Goal: Task Accomplishment & Management: Complete application form

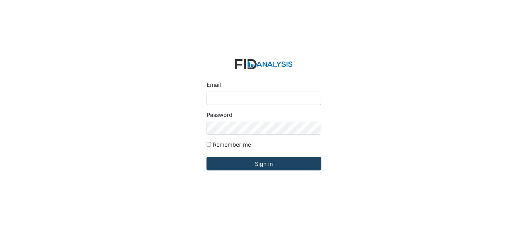
type input "[PERSON_NAME][EMAIL_ADDRESS][DOMAIN_NAME]"
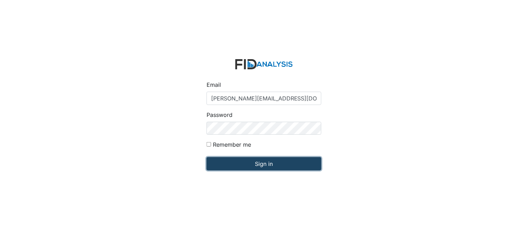
click at [241, 165] on input "Sign in" at bounding box center [264, 163] width 115 height 13
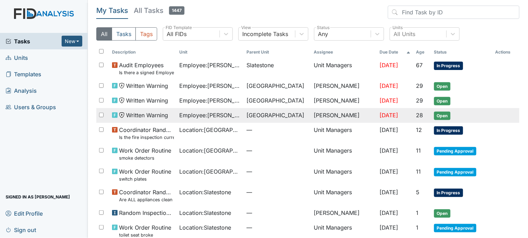
scroll to position [35, 0]
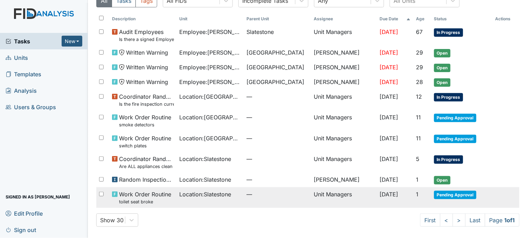
click at [223, 193] on span "Location : Slatestone" at bounding box center [206, 194] width 52 height 8
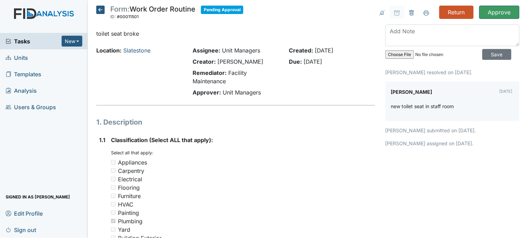
click at [102, 12] on icon at bounding box center [100, 10] width 8 height 8
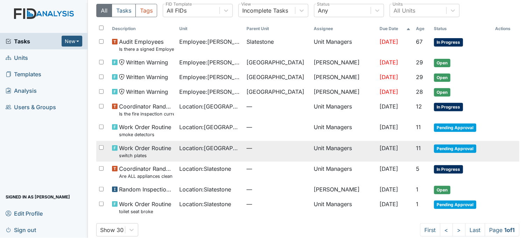
scroll to position [35, 0]
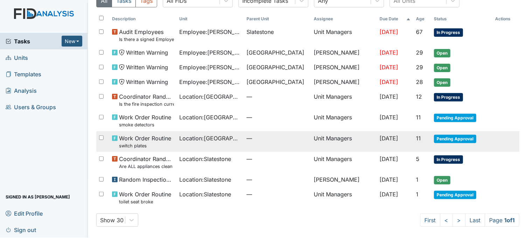
click at [194, 142] on td "Location : Beaufort Heights" at bounding box center [210, 141] width 67 height 21
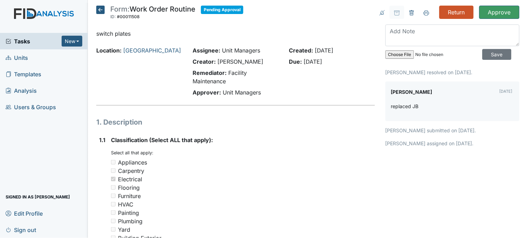
click at [100, 11] on icon at bounding box center [100, 10] width 8 height 8
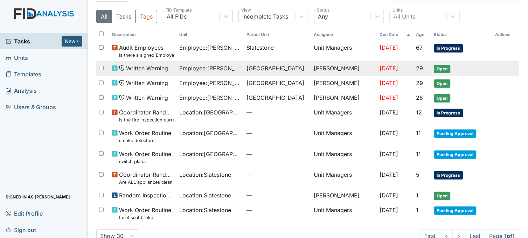
scroll to position [35, 0]
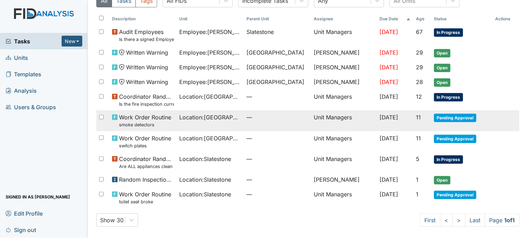
click at [200, 115] on span "Location : Beaufort Heights" at bounding box center [211, 117] width 62 height 8
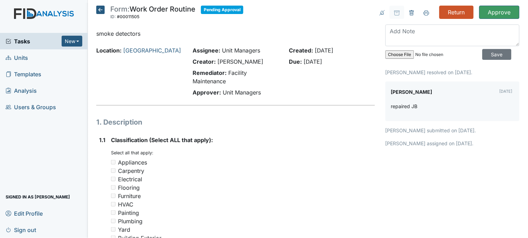
click at [20, 61] on span "Units" at bounding box center [17, 57] width 22 height 11
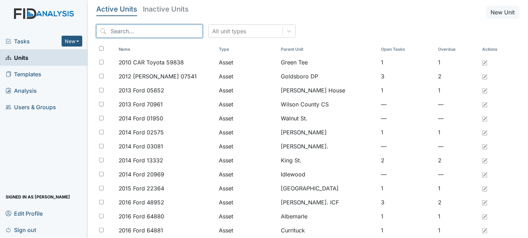
click at [124, 29] on input "search" at bounding box center [149, 31] width 106 height 13
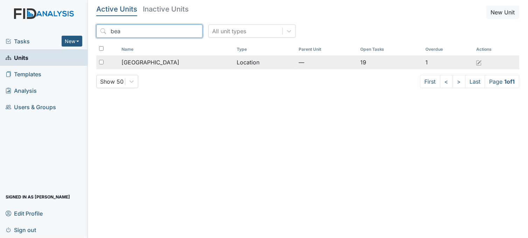
type input "bea"
click at [172, 60] on div "[GEOGRAPHIC_DATA]" at bounding box center [177, 62] width 110 height 8
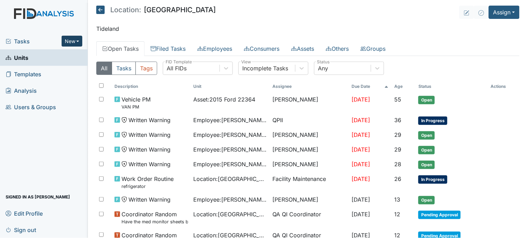
click at [64, 39] on button "New" at bounding box center [72, 41] width 21 height 11
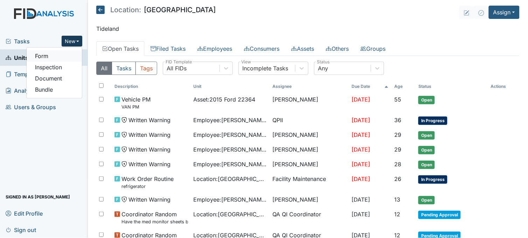
click at [60, 52] on link "Form" at bounding box center [54, 55] width 55 height 11
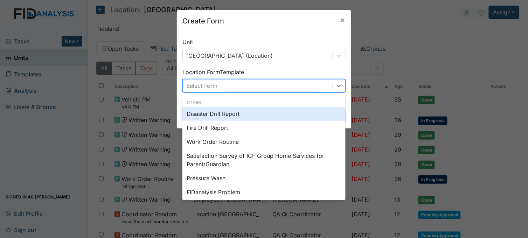
click at [230, 81] on div "Select Form" at bounding box center [258, 86] width 150 height 13
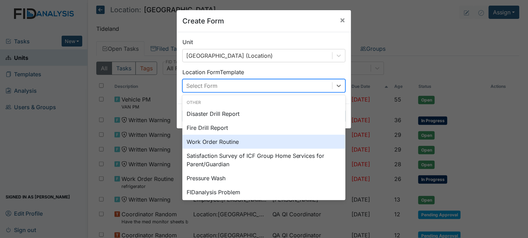
click at [217, 141] on div "Work Order Routine" at bounding box center [263, 142] width 163 height 14
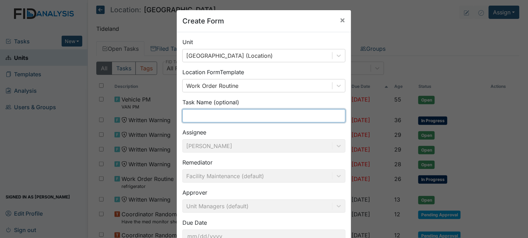
click at [217, 111] on input "text" at bounding box center [263, 115] width 163 height 13
type input "w"
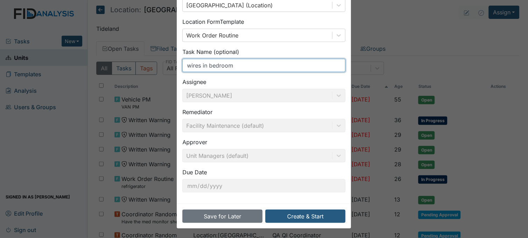
scroll to position [51, 0]
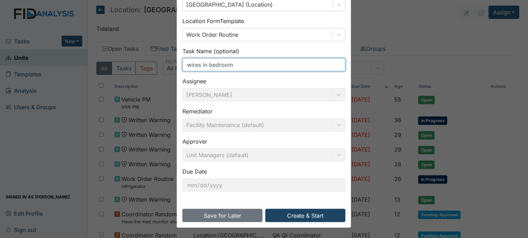
type input "wires in bedroom"
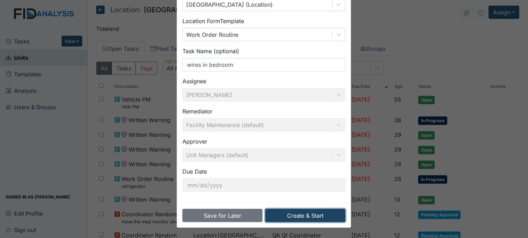
click at [298, 211] on button "Create & Start" at bounding box center [305, 215] width 80 height 13
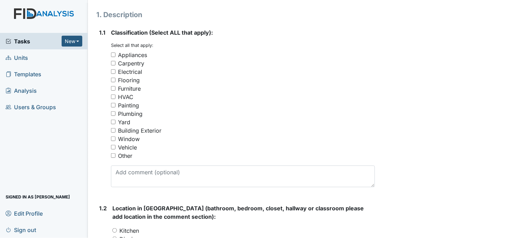
scroll to position [117, 0]
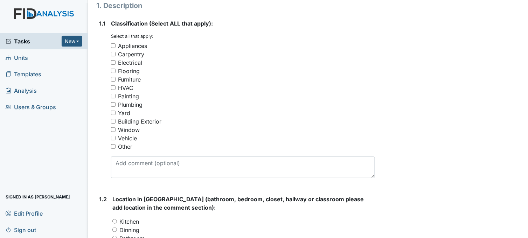
click at [113, 61] on input "Electrical" at bounding box center [113, 62] width 5 height 5
checkbox input "true"
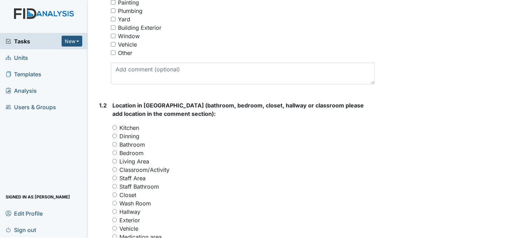
scroll to position [272, 0]
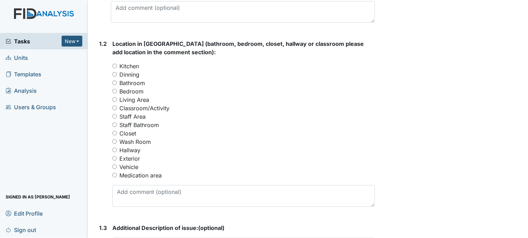
click at [113, 89] on input "Bedroom" at bounding box center [114, 91] width 5 height 5
radio input "true"
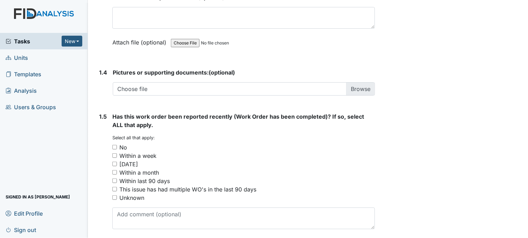
scroll to position [530, 0]
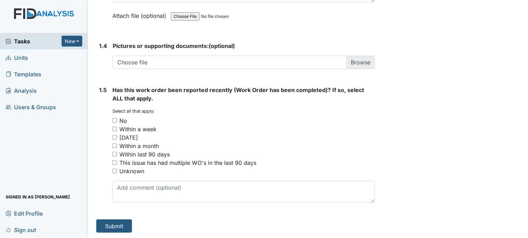
click at [116, 120] on input "No" at bounding box center [114, 120] width 5 height 5
checkbox input "true"
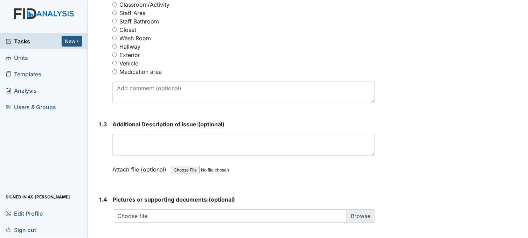
scroll to position [374, 0]
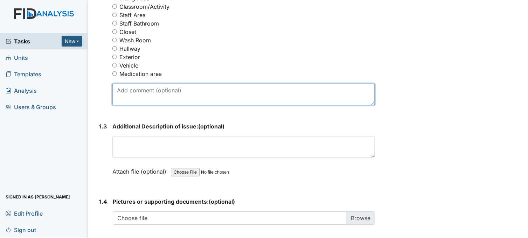
click at [174, 98] on textarea at bounding box center [243, 95] width 263 height 22
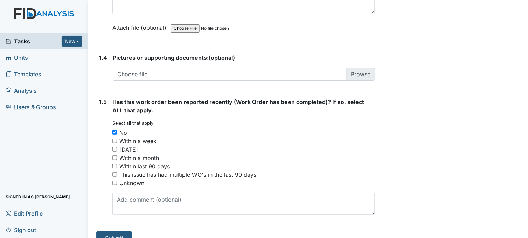
scroll to position [530, 0]
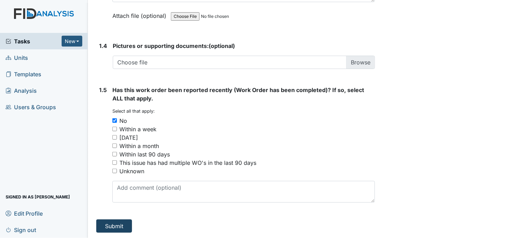
type textarea "bedroom 3 cable wires on the floor"
click at [124, 228] on button "Submit" at bounding box center [114, 226] width 36 height 13
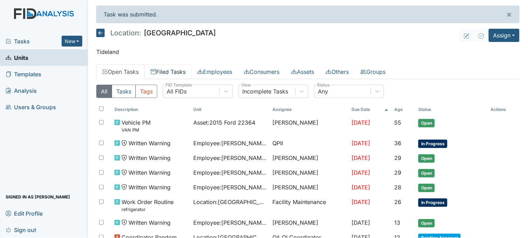
click at [178, 69] on link "Filed Tasks" at bounding box center [168, 71] width 47 height 15
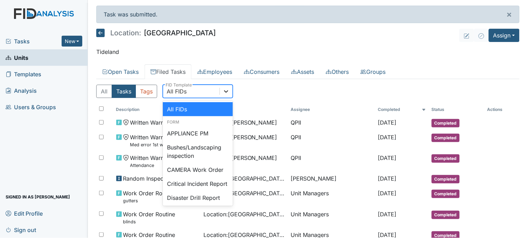
click at [227, 91] on icon at bounding box center [226, 91] width 7 height 7
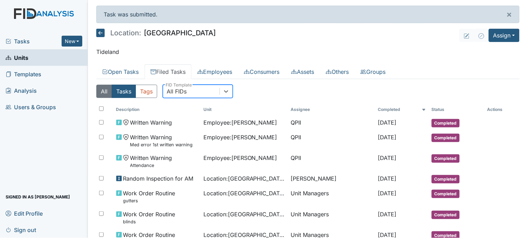
click at [99, 92] on button "All" at bounding box center [104, 91] width 16 height 13
click at [25, 45] on span "Tasks" at bounding box center [34, 41] width 56 height 8
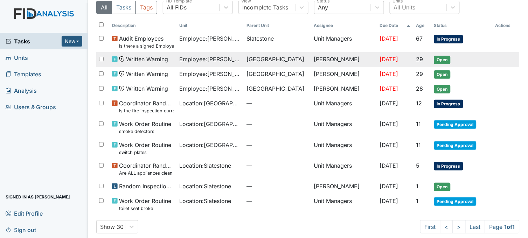
scroll to position [35, 0]
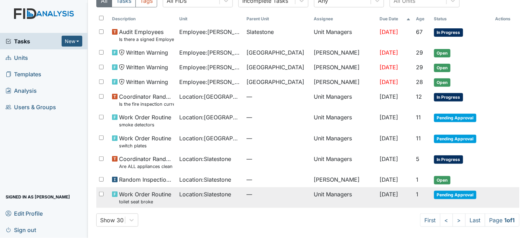
click at [229, 193] on span "Location : Slatestone" at bounding box center [206, 194] width 52 height 8
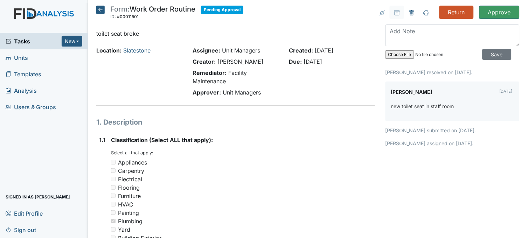
click at [97, 8] on icon at bounding box center [100, 10] width 8 height 8
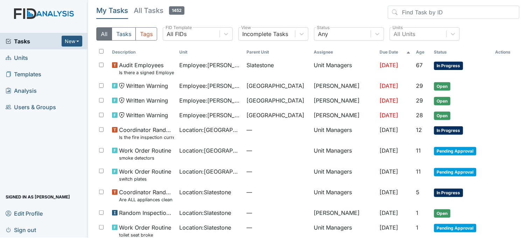
click at [19, 40] on span "Tasks" at bounding box center [34, 41] width 56 height 8
click at [22, 54] on span "Units" at bounding box center [17, 57] width 22 height 11
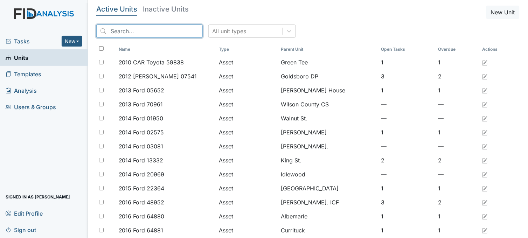
click at [126, 30] on input "search" at bounding box center [149, 31] width 106 height 13
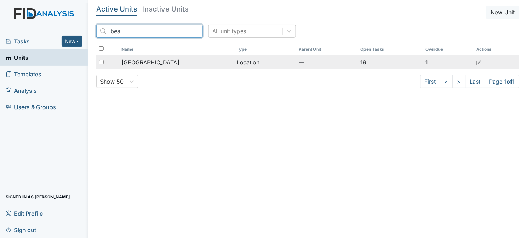
type input "bea"
click at [160, 64] on span "[GEOGRAPHIC_DATA]" at bounding box center [151, 62] width 58 height 8
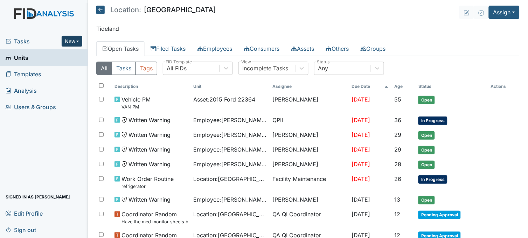
click at [69, 39] on button "New" at bounding box center [72, 41] width 21 height 11
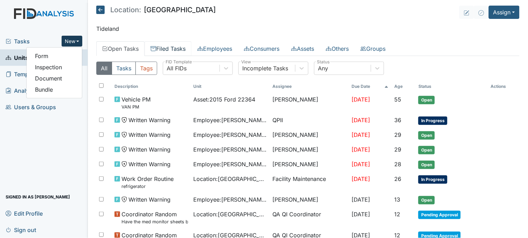
click at [169, 43] on link "Filed Tasks" at bounding box center [168, 48] width 47 height 15
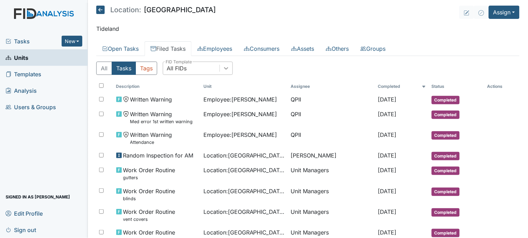
click at [226, 67] on icon at bounding box center [226, 68] width 7 height 7
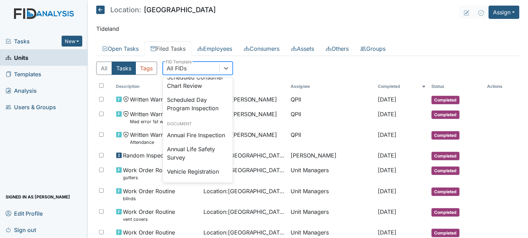
scroll to position [785, 0]
click at [189, 129] on div "Annual Fire Inspection" at bounding box center [198, 135] width 70 height 14
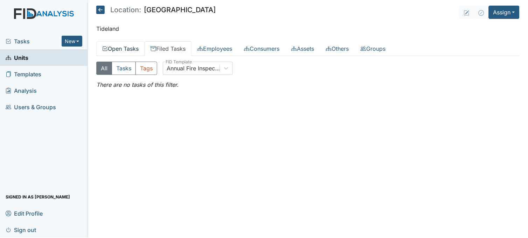
click at [131, 48] on link "Open Tasks" at bounding box center [120, 48] width 48 height 15
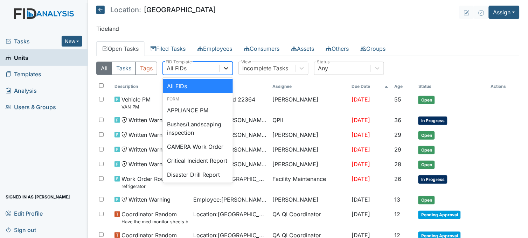
click at [224, 68] on icon at bounding box center [226, 68] width 7 height 7
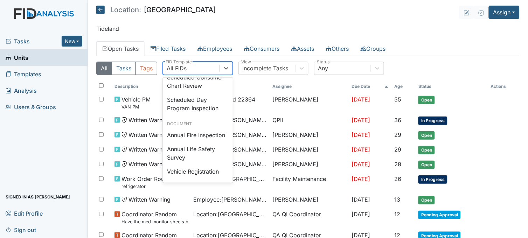
scroll to position [785, 0]
click at [190, 133] on div "Annual Fire Inspection" at bounding box center [198, 135] width 70 height 14
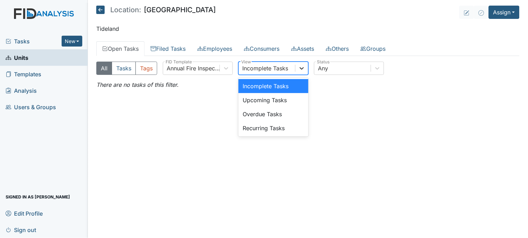
click at [307, 68] on div at bounding box center [302, 68] width 13 height 13
click at [271, 130] on div "Recurring Tasks" at bounding box center [274, 128] width 70 height 14
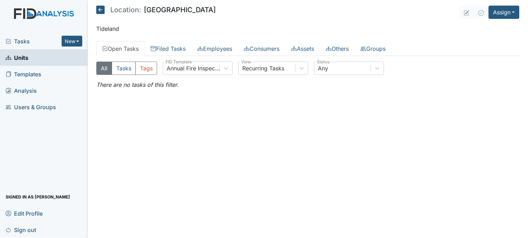
click at [25, 36] on div "Tasks New Form Inspection Document Bundle" at bounding box center [44, 41] width 88 height 16
click at [23, 38] on span "Tasks" at bounding box center [34, 41] width 56 height 8
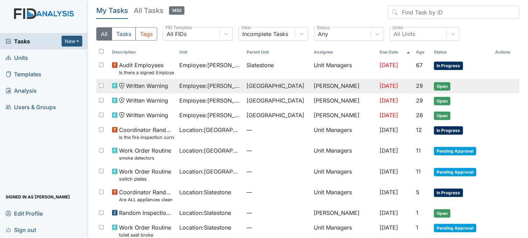
scroll to position [35, 0]
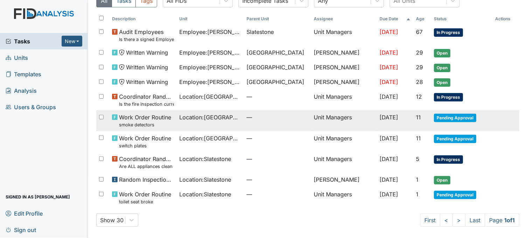
click at [195, 120] on span "Location : Beaufort Heights" at bounding box center [211, 117] width 62 height 8
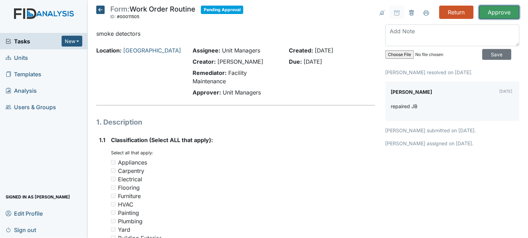
click at [498, 12] on input "Approve" at bounding box center [499, 12] width 40 height 13
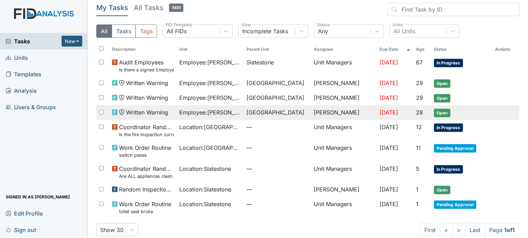
scroll to position [37, 0]
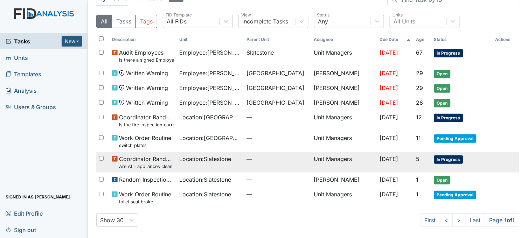
click at [202, 160] on span "Location : Slatestone" at bounding box center [206, 159] width 52 height 8
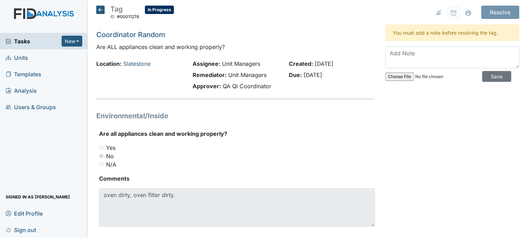
click at [97, 7] on icon at bounding box center [100, 10] width 8 height 8
